Goal: Transaction & Acquisition: Obtain resource

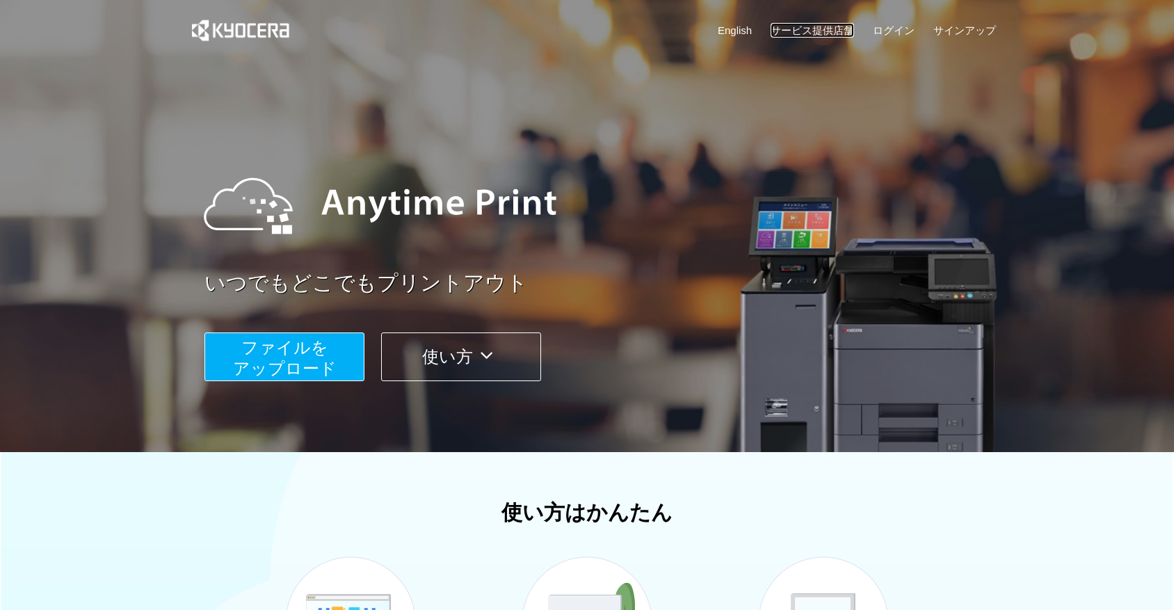
click at [835, 25] on link "サービス提供店舗" at bounding box center [812, 30] width 83 height 15
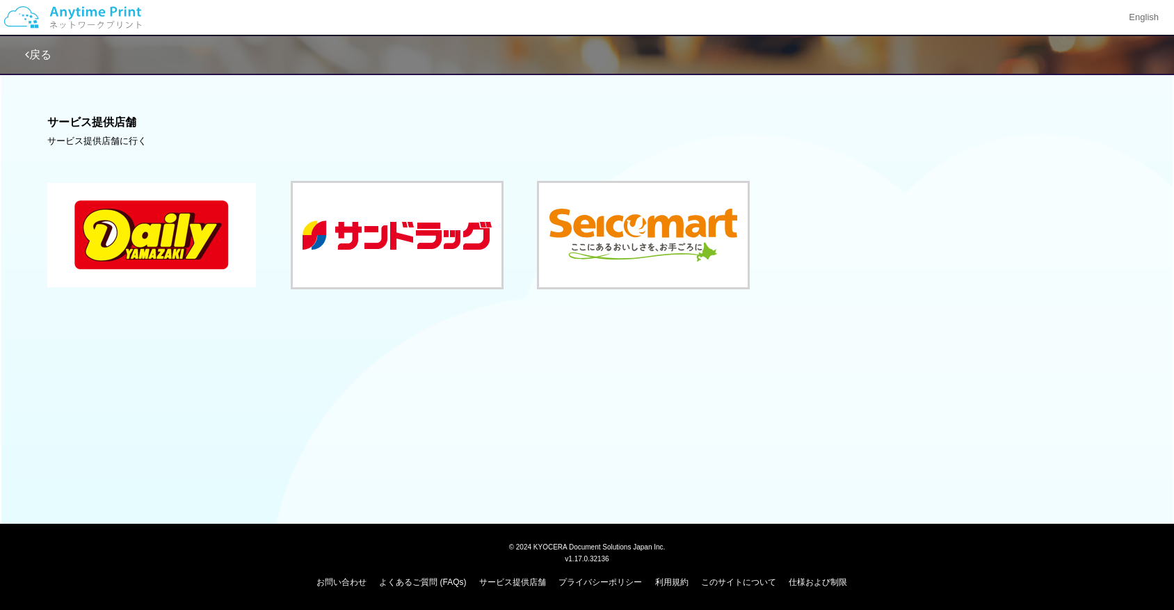
click at [183, 224] on button at bounding box center [151, 235] width 209 height 104
click at [206, 248] on button at bounding box center [151, 235] width 209 height 104
click at [63, 13] on img at bounding box center [73, 17] width 148 height 49
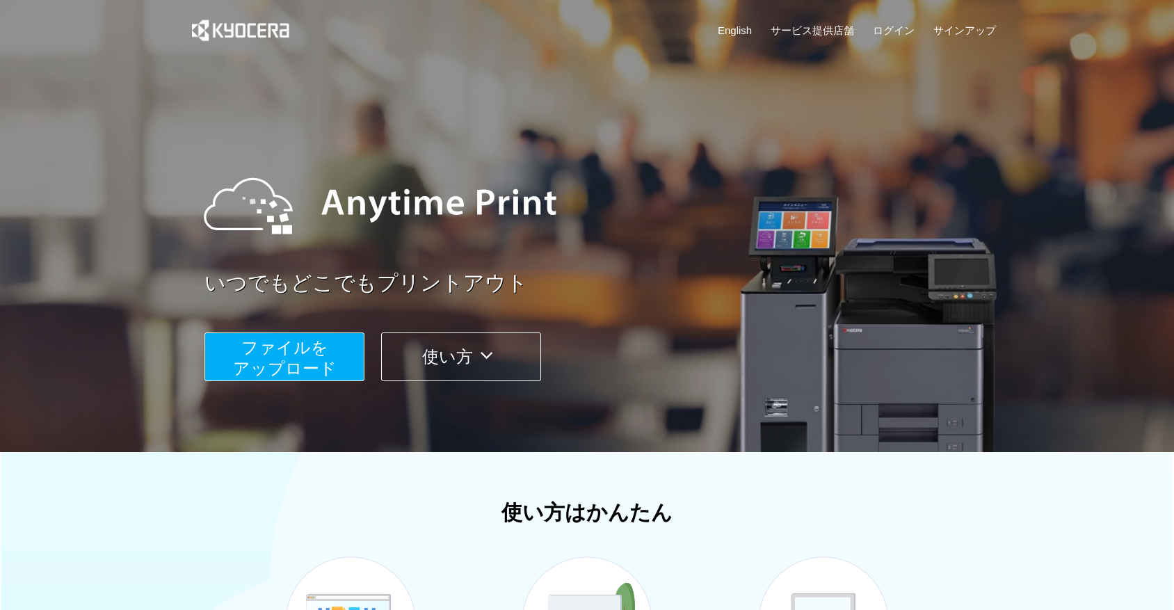
click at [269, 364] on span "ファイルを ​​アップロード" at bounding box center [285, 358] width 104 height 40
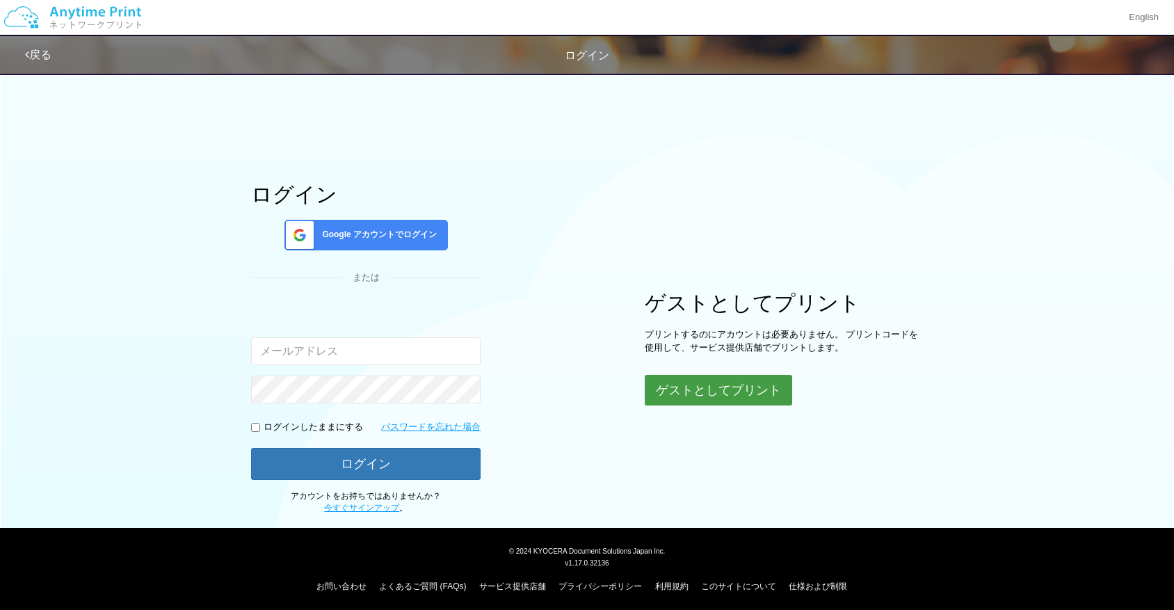
click at [697, 390] on button "ゲストとしてプリント" at bounding box center [718, 390] width 147 height 31
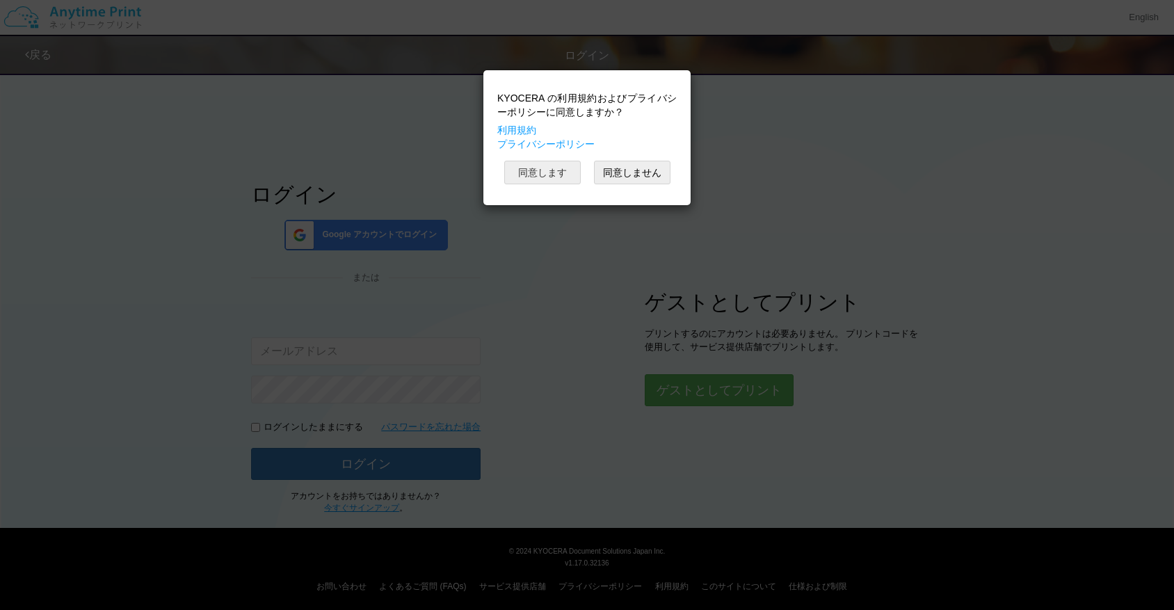
click at [536, 172] on button "同意します" at bounding box center [542, 173] width 77 height 24
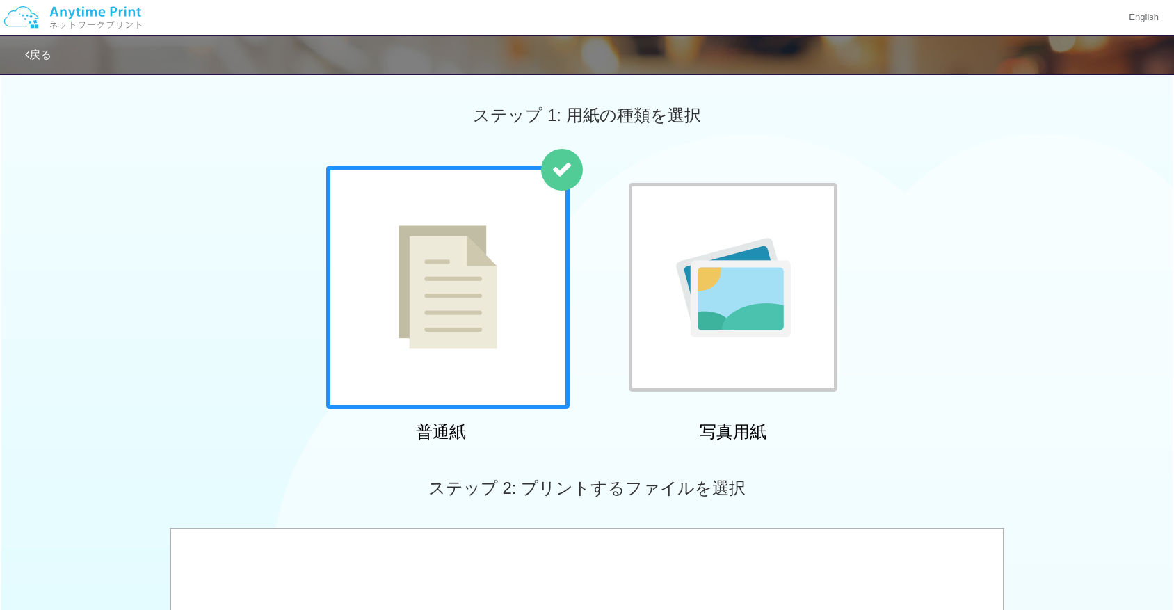
click at [495, 314] on img at bounding box center [448, 287] width 99 height 124
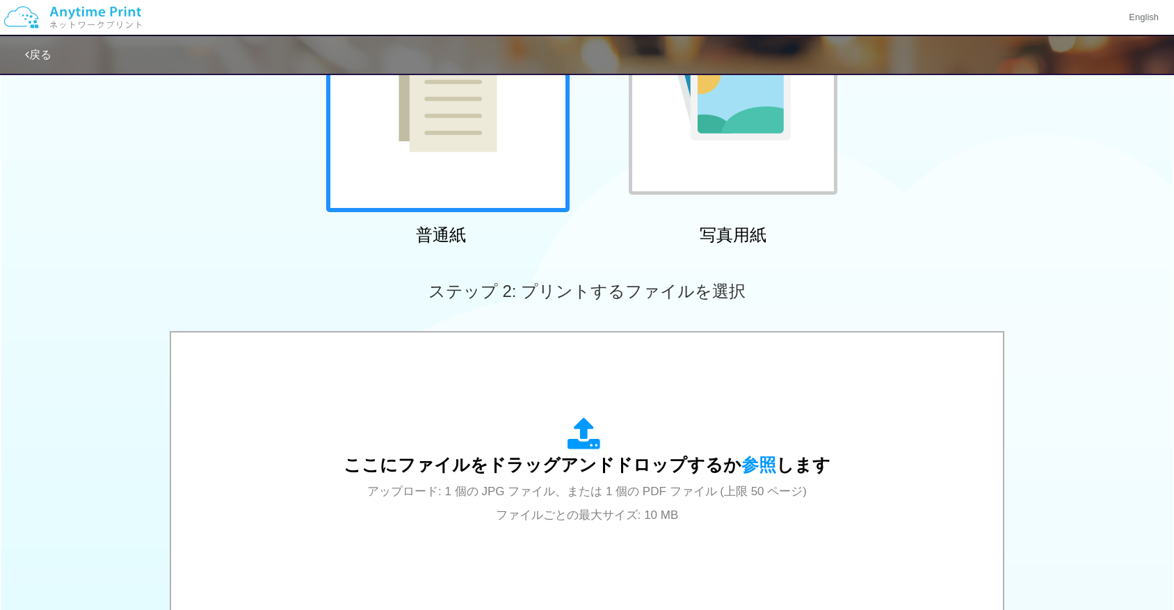
scroll to position [202, 0]
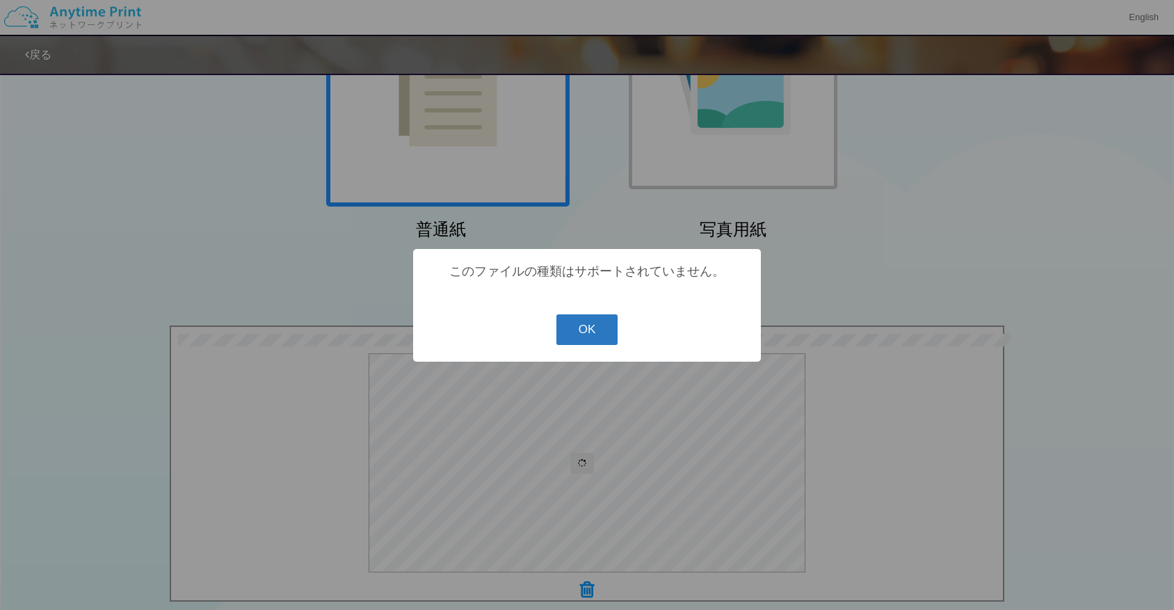
click at [596, 339] on button "OK" at bounding box center [588, 329] width 62 height 31
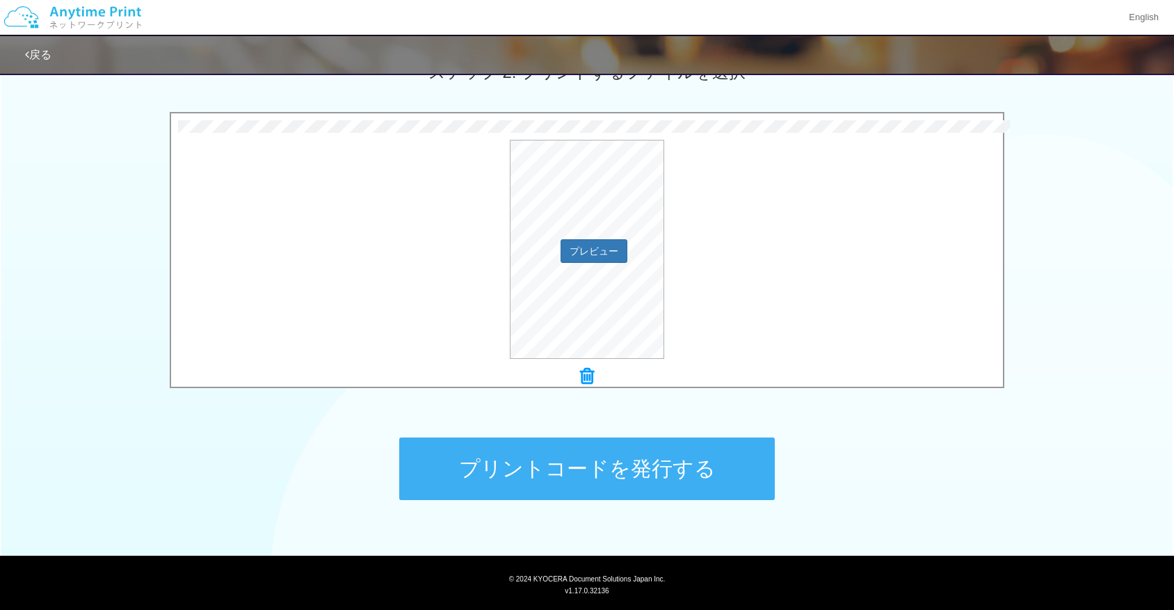
scroll to position [448, 0]
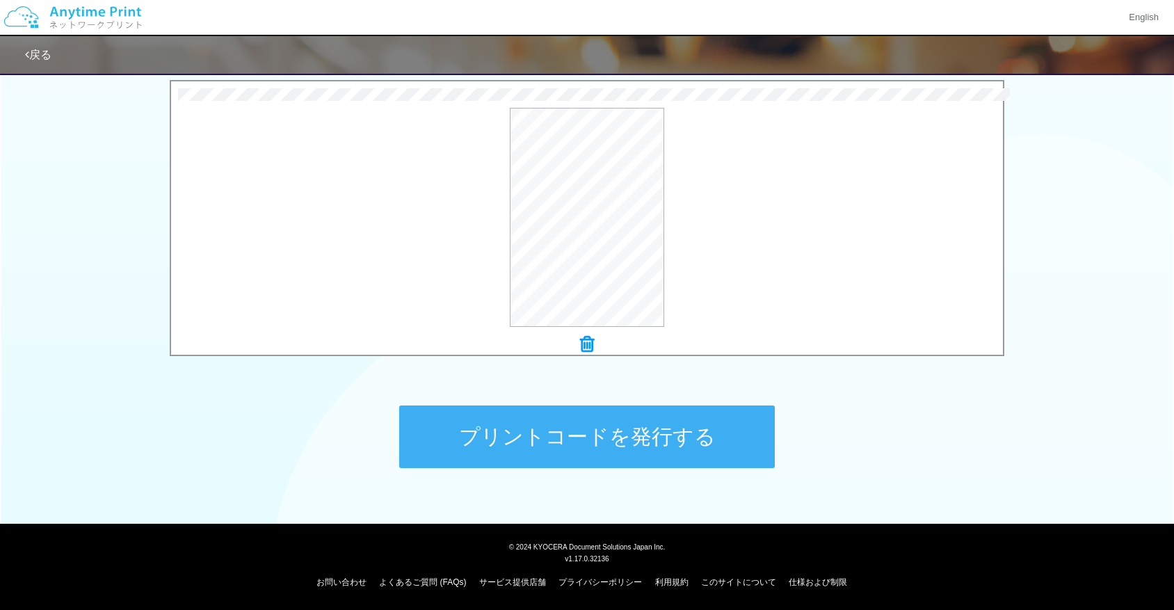
click at [753, 419] on button "プリントコードを発行する" at bounding box center [587, 437] width 376 height 63
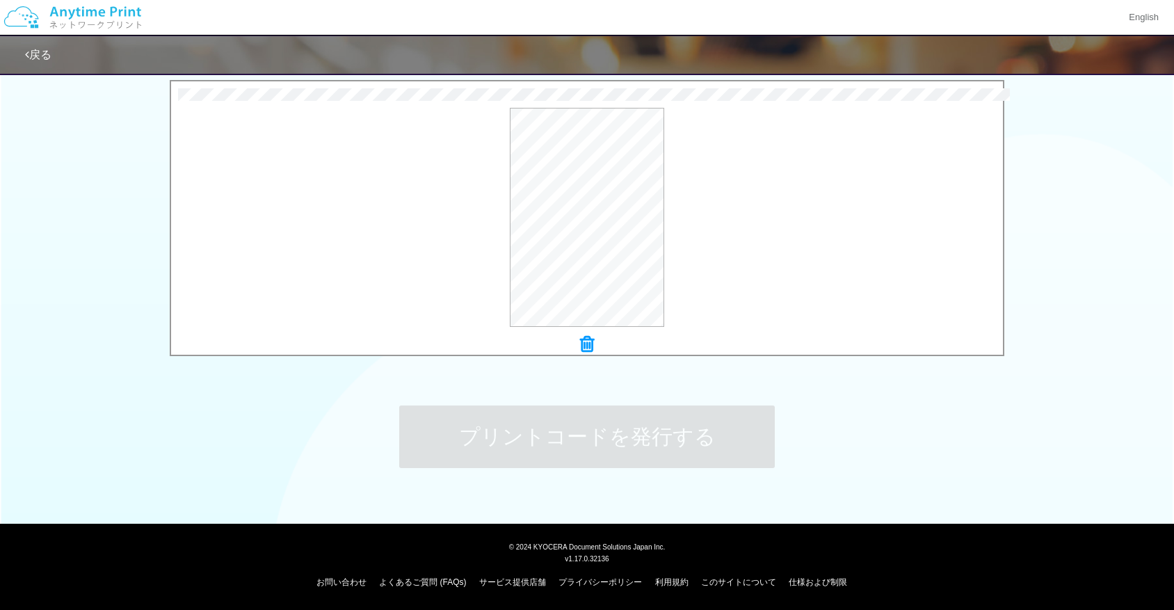
scroll to position [0, 0]
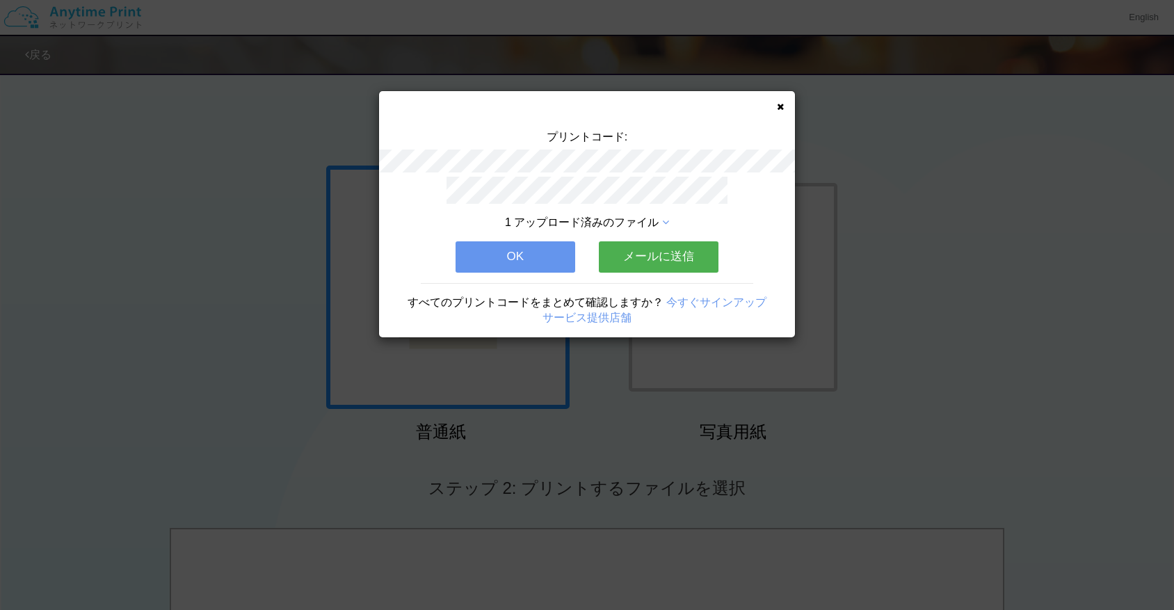
click at [673, 263] on button "メールに送信" at bounding box center [659, 256] width 120 height 31
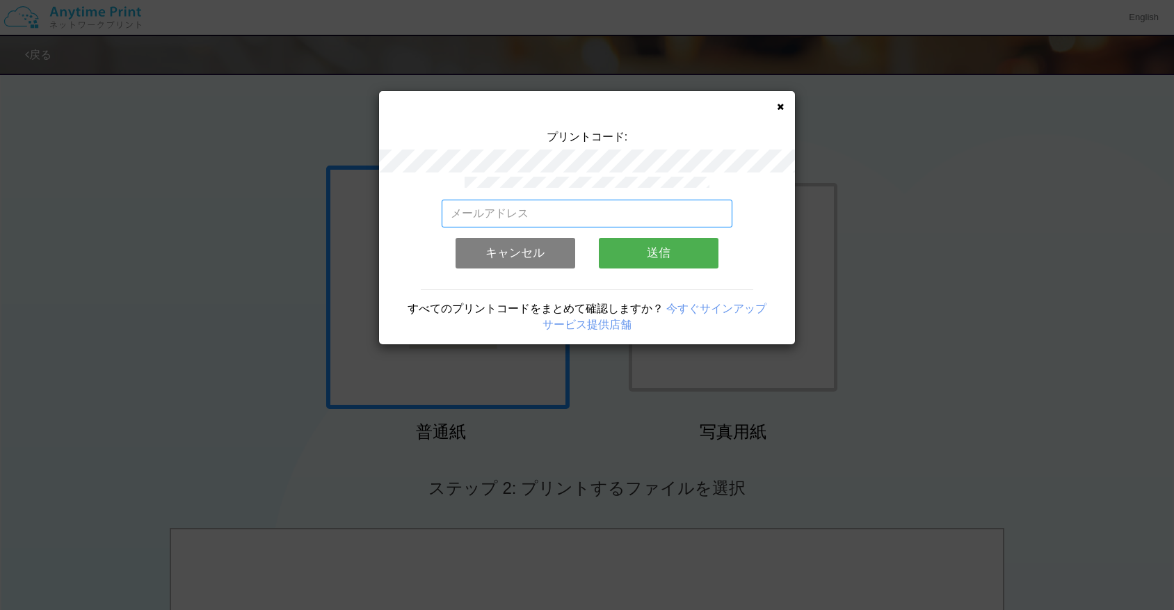
click at [547, 207] on input "email" at bounding box center [587, 214] width 291 height 28
type input "[EMAIL_ADDRESS][DOMAIN_NAME]"
click at [623, 257] on button "送信" at bounding box center [659, 253] width 120 height 31
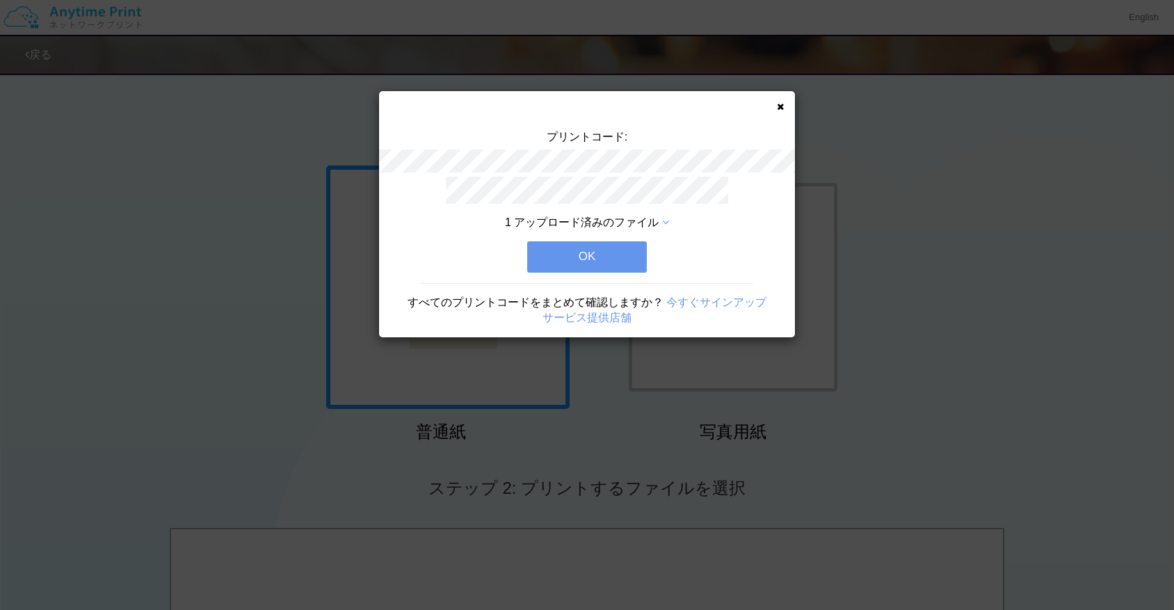
click at [618, 259] on button "OK" at bounding box center [587, 256] width 120 height 31
